Goal: Transaction & Acquisition: Book appointment/travel/reservation

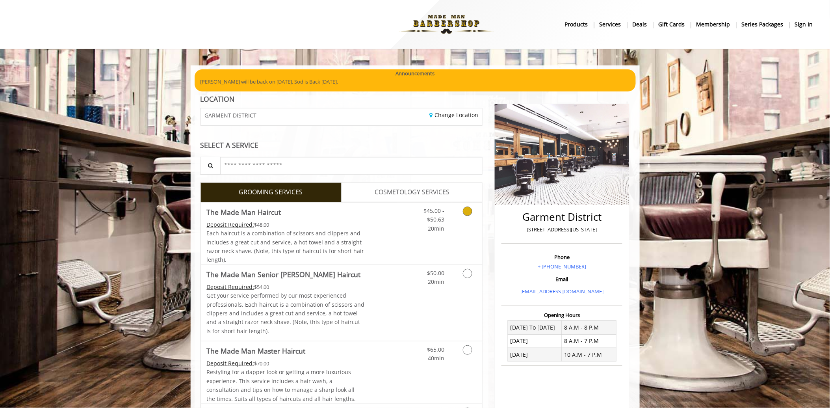
click at [305, 233] on span "Each haircut is a combination of scissors and clippers and includes a great cut…" at bounding box center [285, 246] width 157 height 34
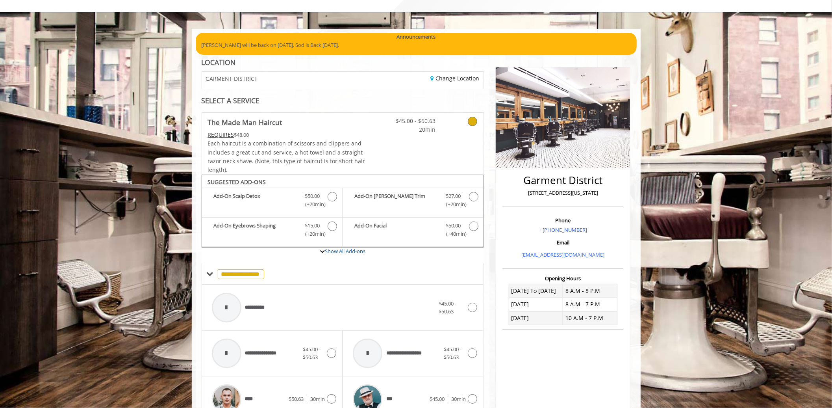
scroll to position [35, 0]
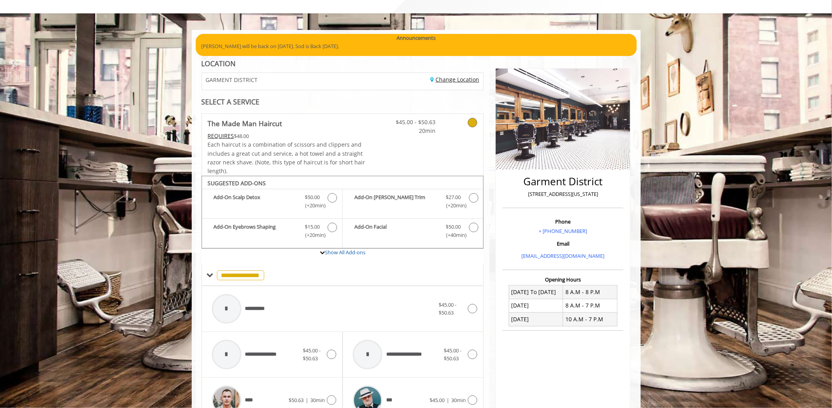
click at [441, 80] on link "Change Location" at bounding box center [454, 79] width 49 height 7
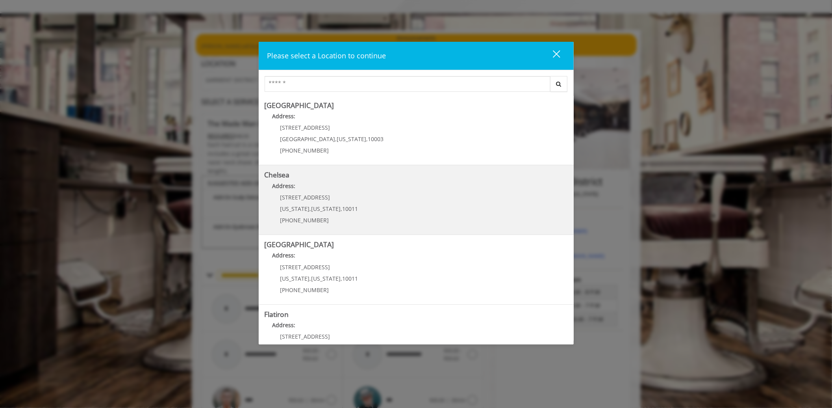
click at [313, 213] on div "[STREET_ADDRESS][US_STATE][US_STATE] (917) 639-3902" at bounding box center [314, 211] width 98 height 34
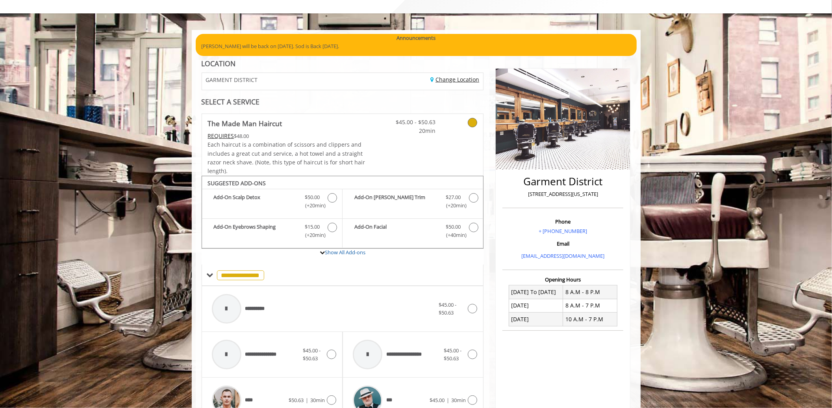
click at [461, 80] on link "Change Location" at bounding box center [454, 79] width 49 height 7
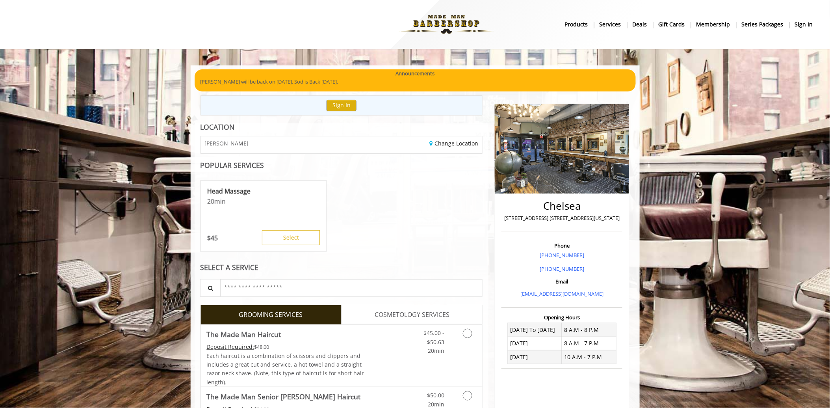
click at [458, 144] on link "Change Location" at bounding box center [453, 142] width 49 height 7
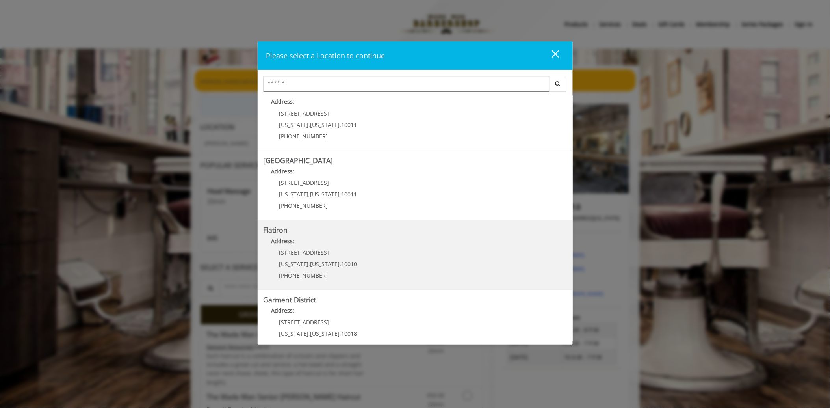
scroll to position [87, 0]
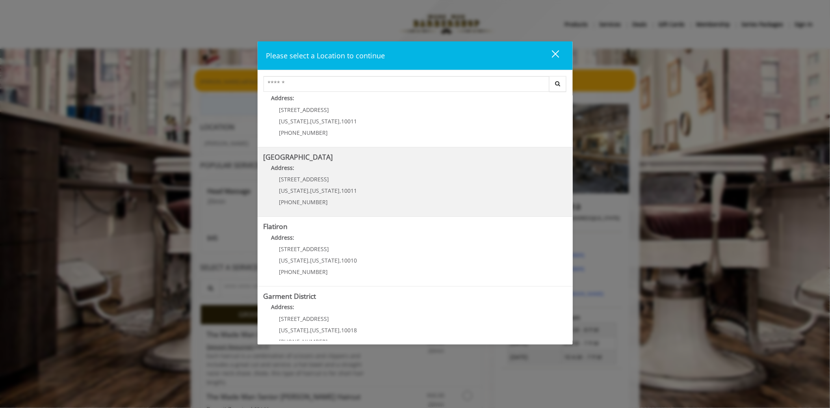
click at [314, 185] on div "267 W 15th St New York , New York , 10011 (646) 850-0041" at bounding box center [312, 193] width 98 height 34
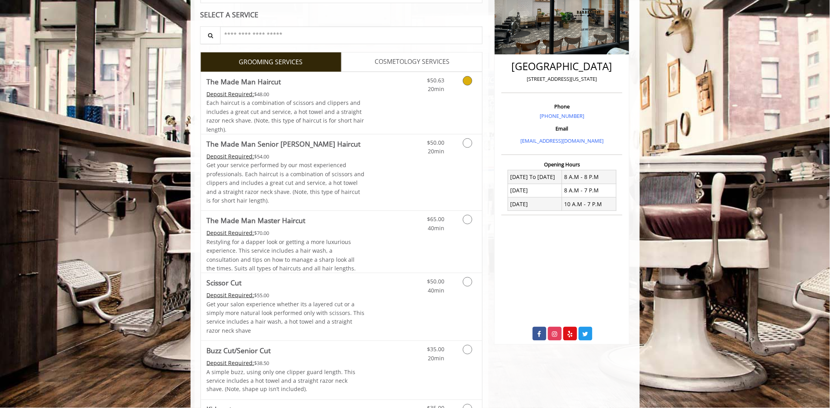
click at [337, 110] on span "Each haircut is a combination of scissors and clippers and includes a great cut…" at bounding box center [285, 116] width 157 height 34
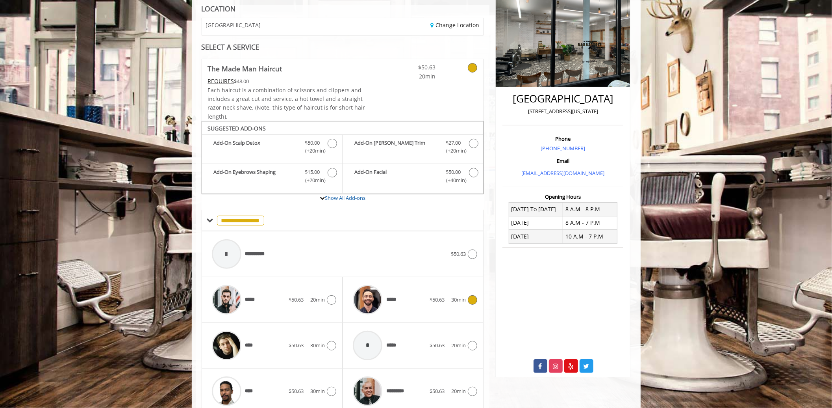
scroll to position [152, 0]
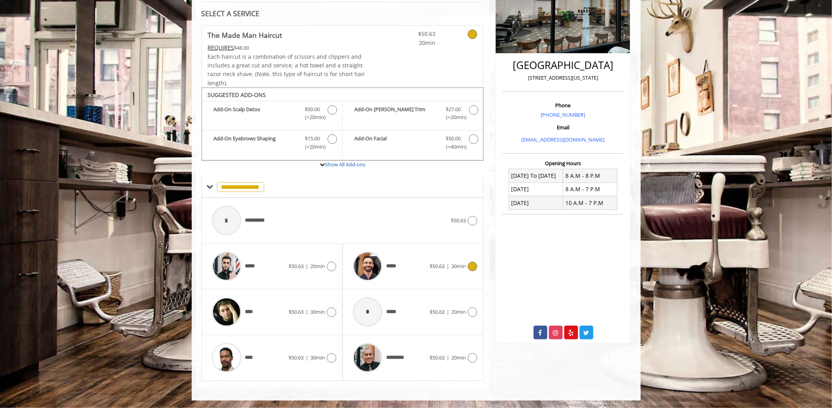
click at [404, 258] on div "*****" at bounding box center [389, 265] width 81 height 37
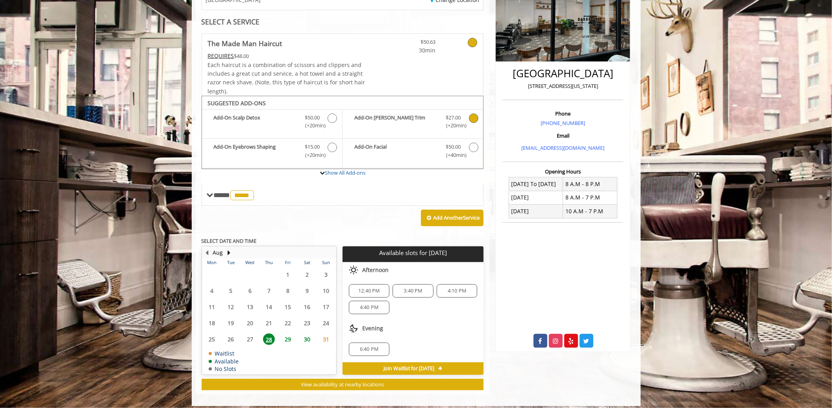
scroll to position [148, 0]
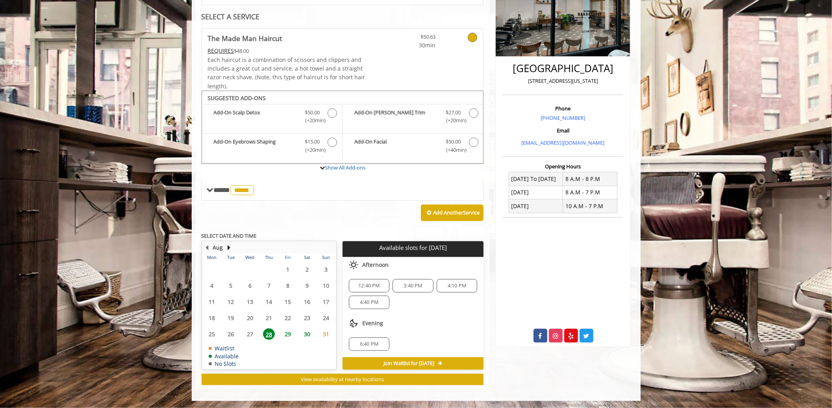
click at [282, 331] on span "29" at bounding box center [288, 333] width 12 height 11
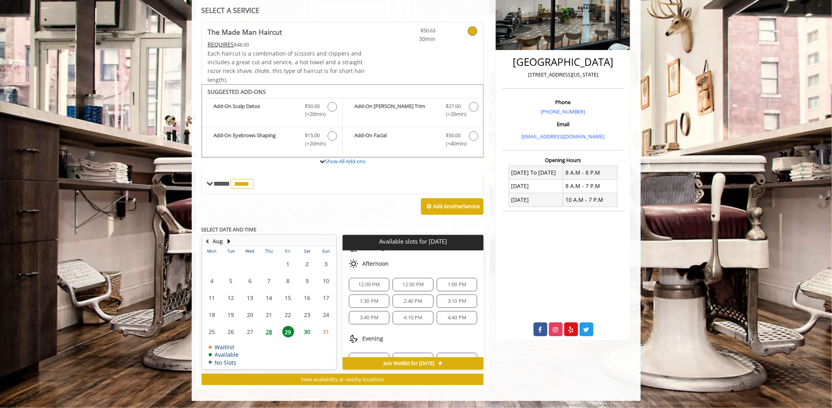
scroll to position [0, 0]
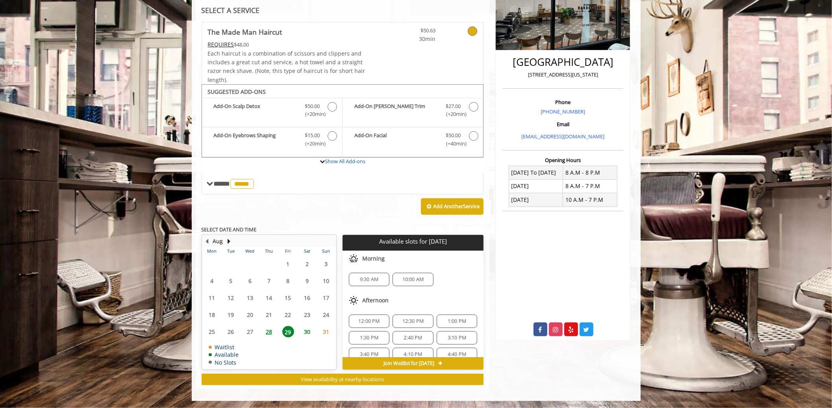
click at [267, 332] on span "28" at bounding box center [269, 331] width 12 height 11
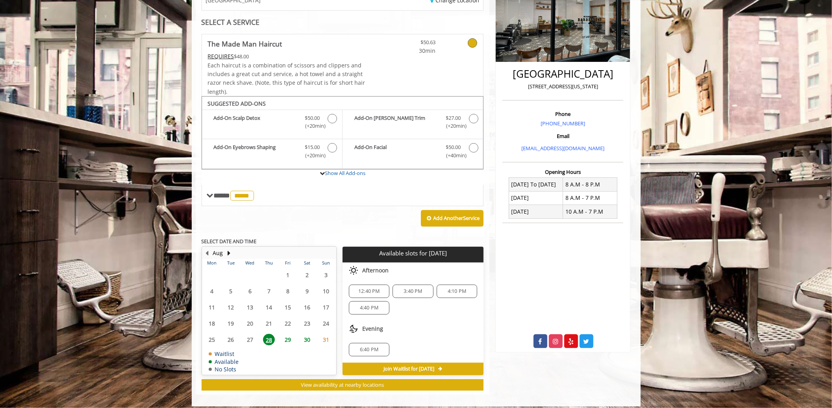
scroll to position [148, 0]
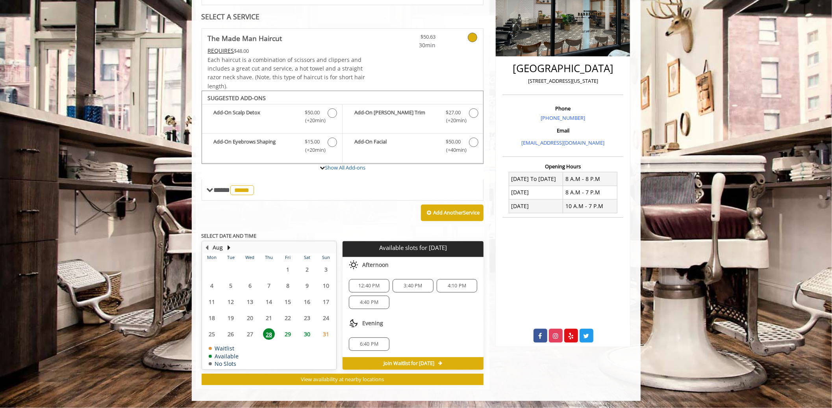
click at [383, 345] on span "6:40 PM" at bounding box center [368, 344] width 33 height 6
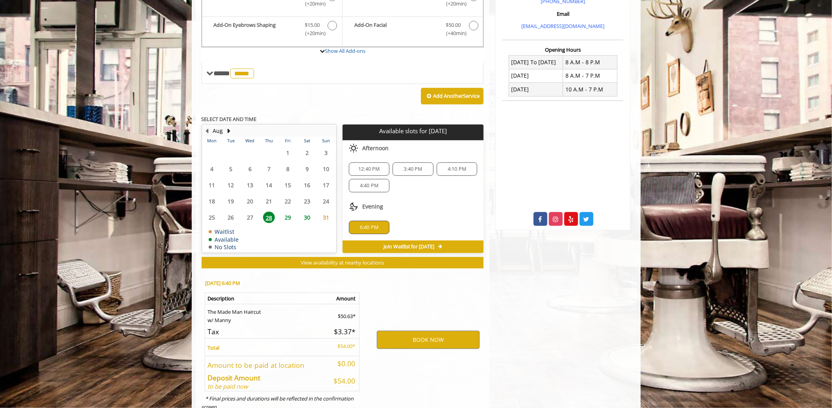
scroll to position [291, 0]
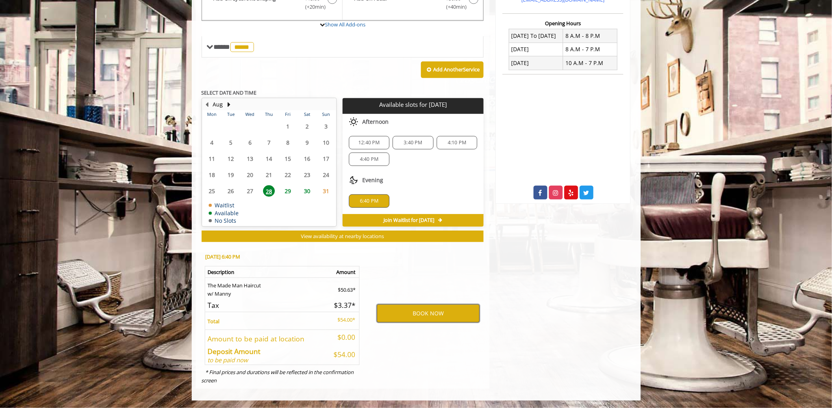
click at [454, 317] on button "BOOK NOW" at bounding box center [428, 313] width 103 height 18
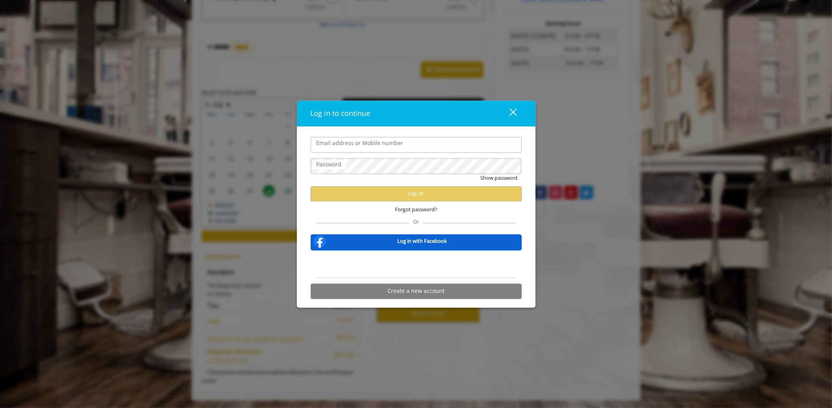
type input "**********"
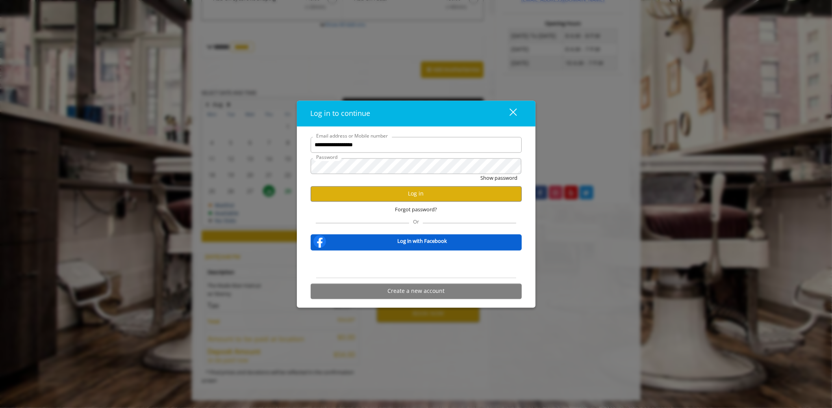
scroll to position [0, 0]
click at [403, 198] on button "Log in" at bounding box center [416, 193] width 211 height 15
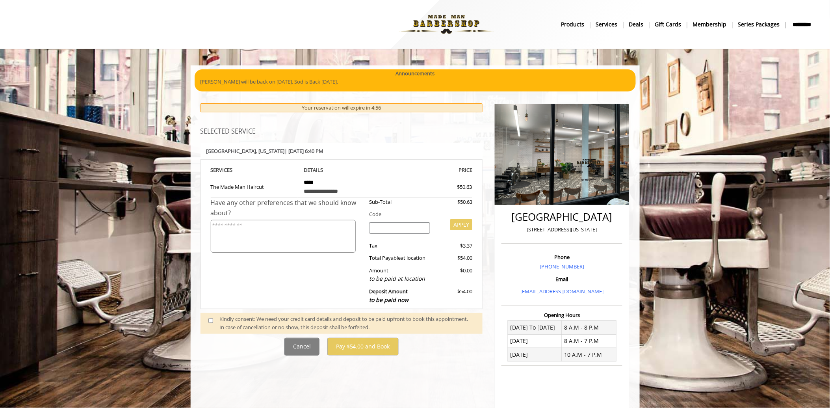
click at [206, 328] on span at bounding box center [213, 323] width 23 height 17
click at [209, 324] on span at bounding box center [213, 323] width 23 height 17
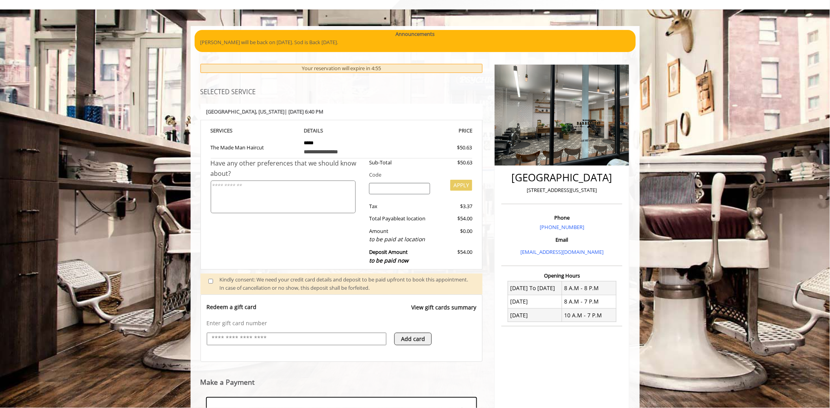
scroll to position [159, 0]
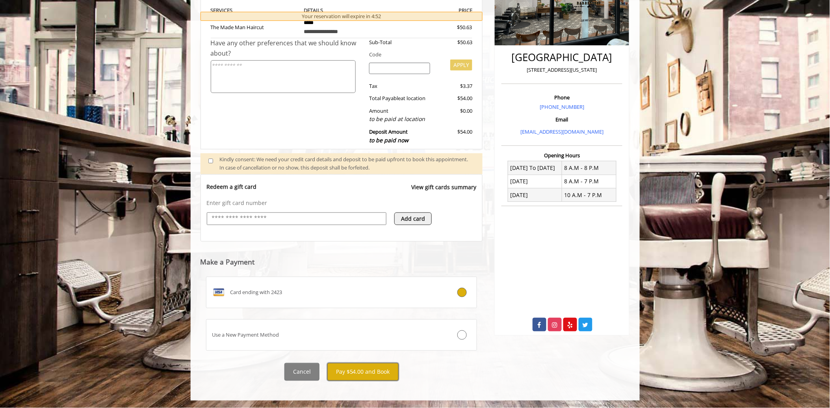
click at [373, 372] on button "Pay $54.00 and Book" at bounding box center [362, 372] width 71 height 18
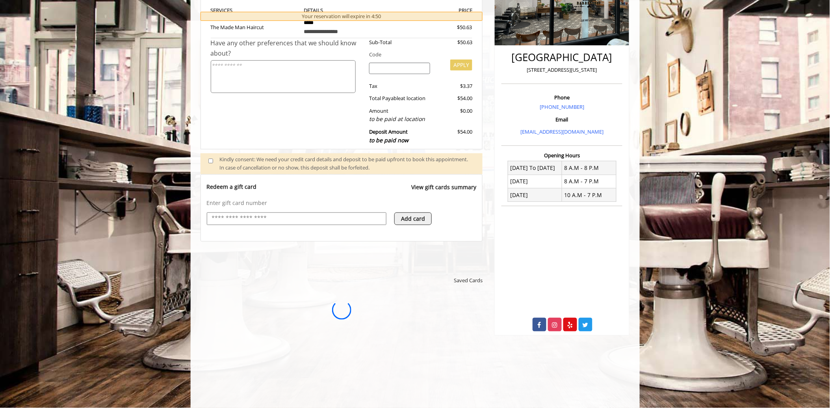
scroll to position [0, 0]
